Goal: Check status: Check status

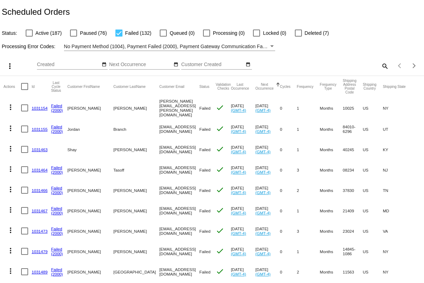
click at [380, 65] on mat-icon "search" at bounding box center [384, 66] width 8 height 11
click at [301, 64] on input "Search" at bounding box center [336, 65] width 106 height 6
paste input "[EMAIL_ADDRESS][DOMAIN_NAME]"
type input "[EMAIL_ADDRESS][DOMAIN_NAME]"
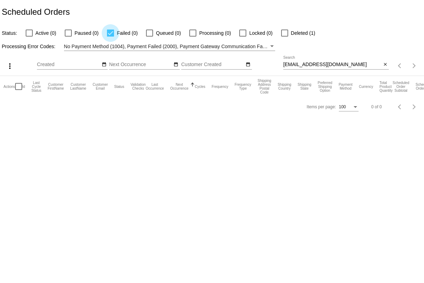
click at [112, 34] on div at bounding box center [110, 33] width 7 height 7
click at [111, 37] on input "Failed (0)" at bounding box center [110, 37] width 0 height 0
checkbox input "false"
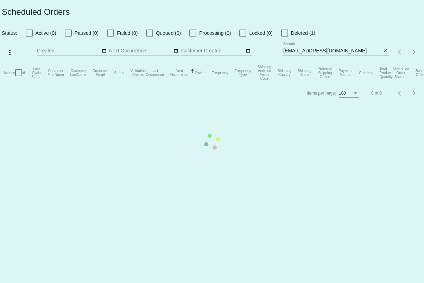
click at [282, 62] on mat-table "Actions Id Last Cycle Status Customer FirstName Customer LastName Customer Emai…" at bounding box center [212, 72] width 424 height 21
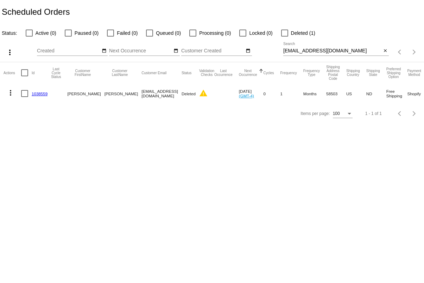
click at [281, 34] on div at bounding box center [284, 33] width 7 height 7
click at [284, 37] on input "Deleted (1)" at bounding box center [284, 37] width 0 height 0
checkbox input "true"
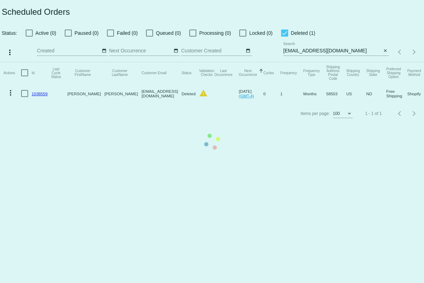
click at [244, 104] on mat-table "Actions Id Last Cycle Status Customer FirstName Customer LastName Customer Emai…" at bounding box center [212, 83] width 424 height 42
drag, startPoint x: 253, startPoint y: 107, endPoint x: 267, endPoint y: 106, distance: 14.8
click at [267, 104] on mat-table "Actions Id Last Cycle Status Customer FirstName Customer LastName Customer Emai…" at bounding box center [212, 83] width 424 height 42
